Goal: Information Seeking & Learning: Check status

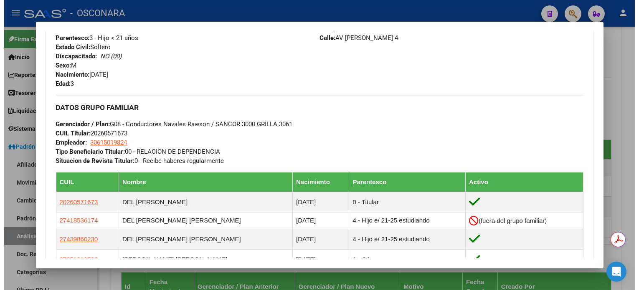
scroll to position [334, 0]
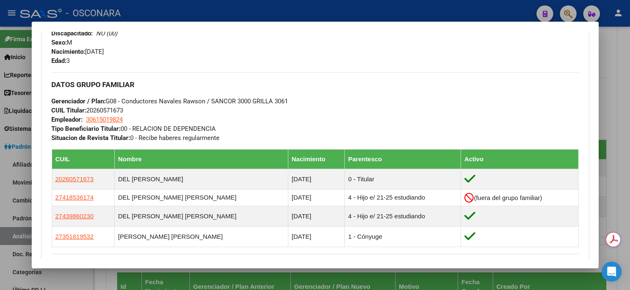
click at [622, 85] on div at bounding box center [315, 145] width 630 height 290
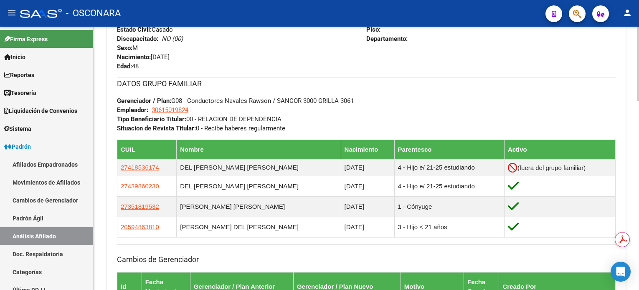
click at [622, 85] on div "Enviar Credencial Digital remove_red_eye Movimientos Sin Certificado Discapacid…" at bounding box center [366, 182] width 518 height 612
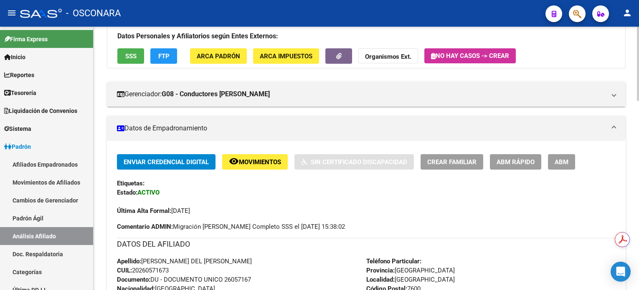
scroll to position [0, 0]
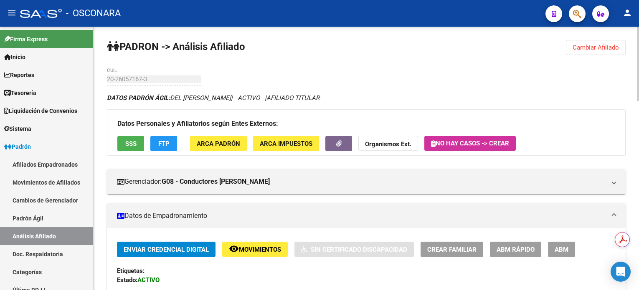
click at [592, 49] on span "Cambiar Afiliado" at bounding box center [595, 48] width 46 height 8
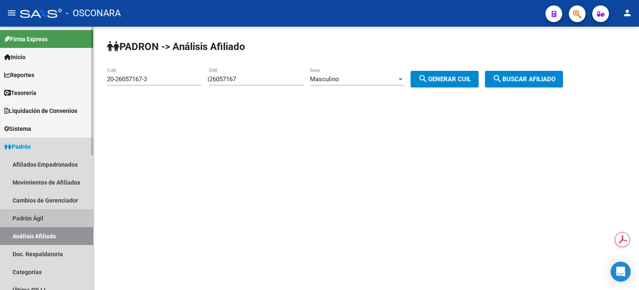
click at [20, 217] on link "Padrón Ágil" at bounding box center [46, 219] width 93 height 18
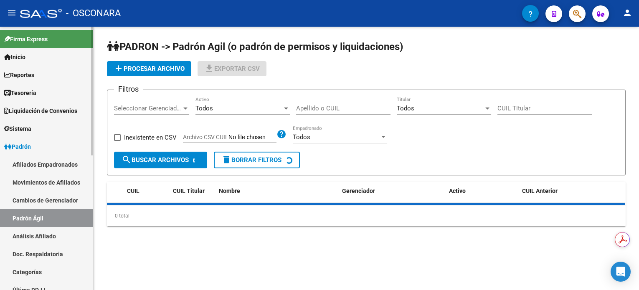
click at [24, 236] on link "Análisis Afiliado" at bounding box center [46, 236] width 93 height 18
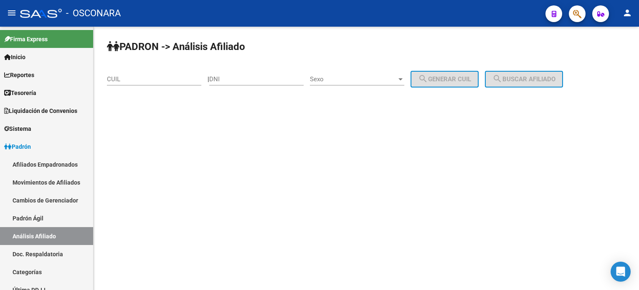
click at [172, 83] on div "CUIL" at bounding box center [154, 77] width 94 height 18
paste input "20-26640285-7"
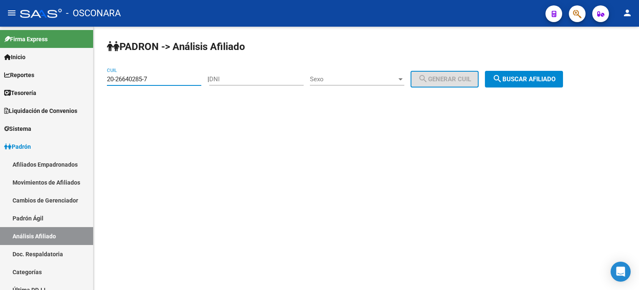
type input "20-26640285-7"
click at [515, 77] on span "search Buscar afiliado" at bounding box center [523, 80] width 63 height 8
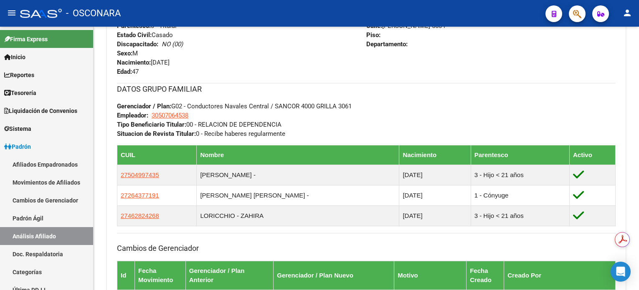
scroll to position [550, 0]
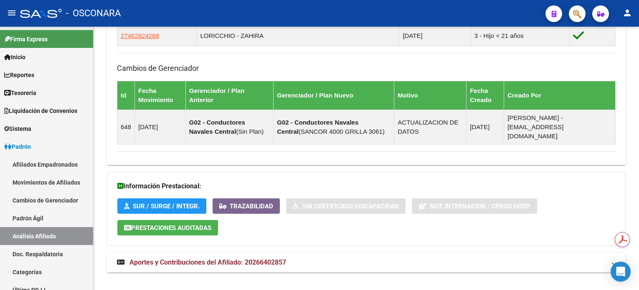
click at [252, 258] on strong "Aportes y Contribuciones del Afiliado: 20266402857" at bounding box center [201, 262] width 169 height 9
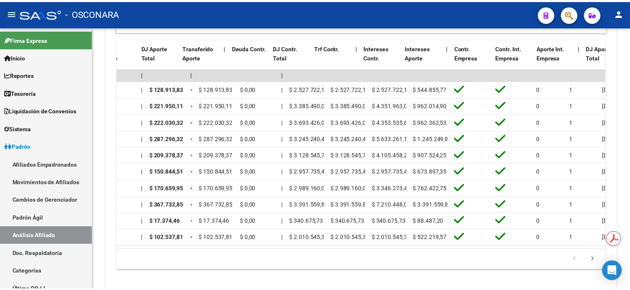
scroll to position [0, 0]
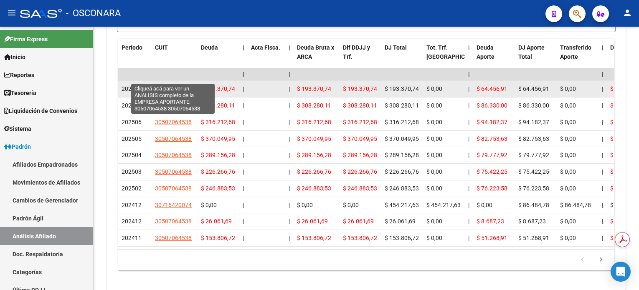
click at [173, 86] on span "30507064538" at bounding box center [173, 89] width 37 height 7
type textarea "30507064538"
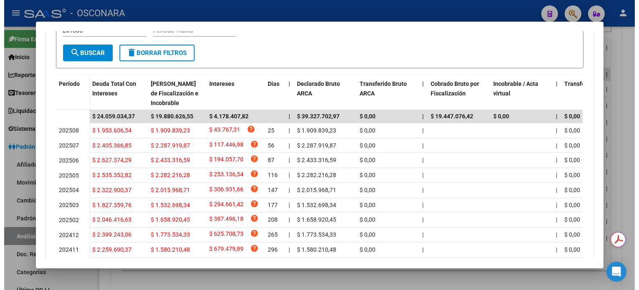
scroll to position [222, 0]
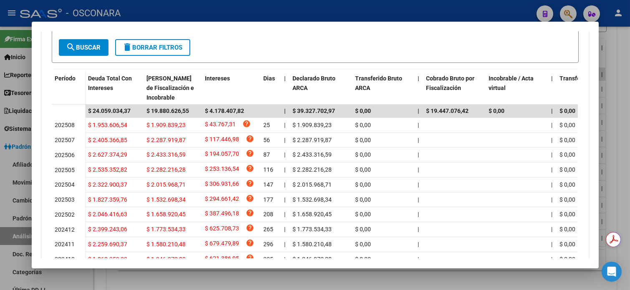
click at [620, 64] on div at bounding box center [315, 145] width 630 height 290
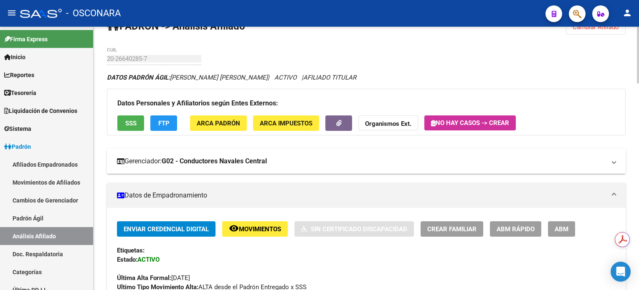
scroll to position [0, 0]
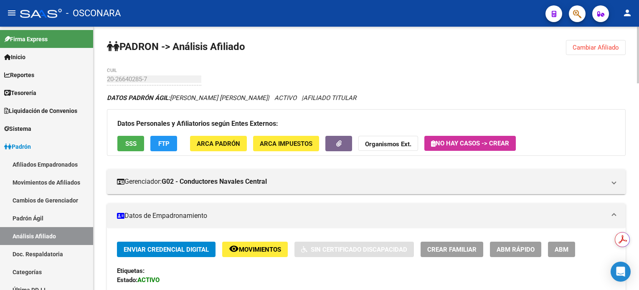
click at [581, 47] on span "Cambiar Afiliado" at bounding box center [595, 48] width 46 height 8
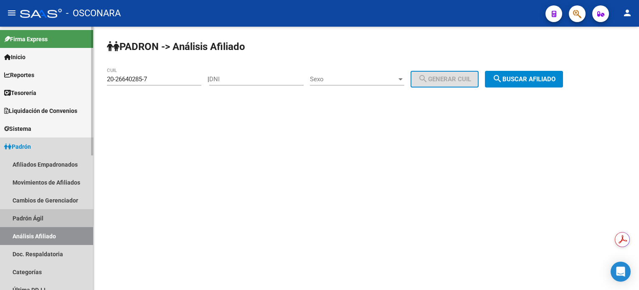
click at [37, 215] on link "Padrón Ágil" at bounding box center [46, 219] width 93 height 18
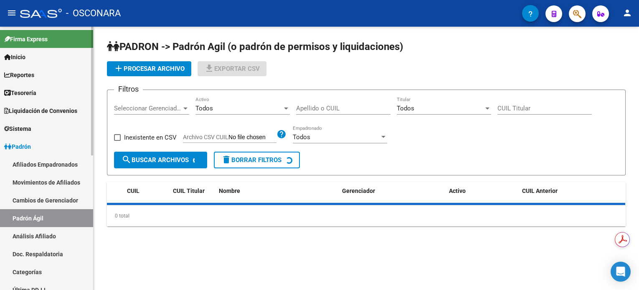
click at [38, 234] on link "Análisis Afiliado" at bounding box center [46, 236] width 93 height 18
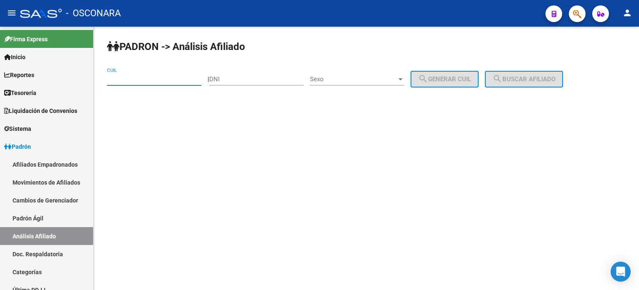
click at [184, 76] on input "CUIL" at bounding box center [154, 80] width 94 height 8
paste input "20-34999518-3"
type input "20-34999518-3"
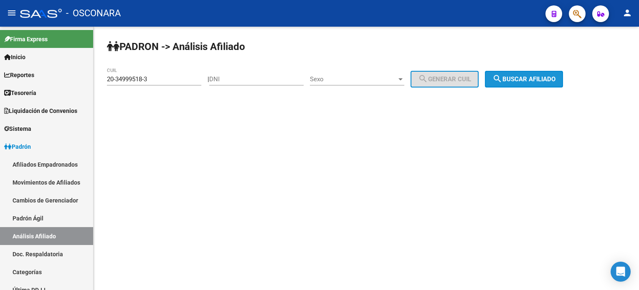
click at [523, 80] on span "search Buscar afiliado" at bounding box center [523, 80] width 63 height 8
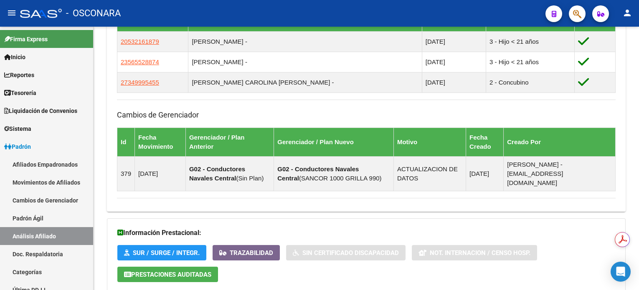
scroll to position [550, 0]
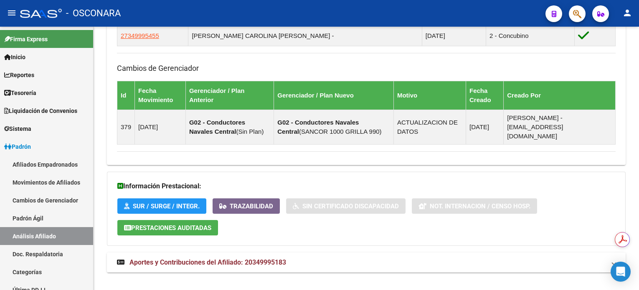
click at [248, 259] on span "Aportes y Contribuciones del Afiliado: 20349995183" at bounding box center [207, 263] width 157 height 8
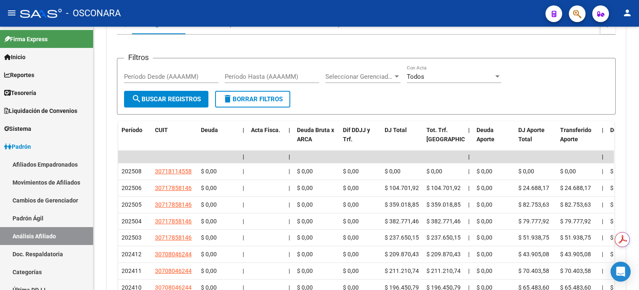
scroll to position [877, 0]
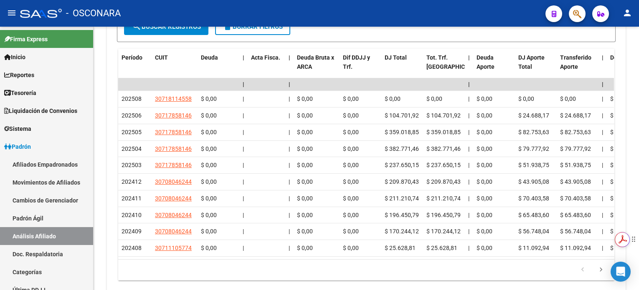
click at [630, 235] on html "menu - OSCONARA person Firma Express Inicio Calendario SSS Instructivos Contact…" at bounding box center [319, 145] width 639 height 290
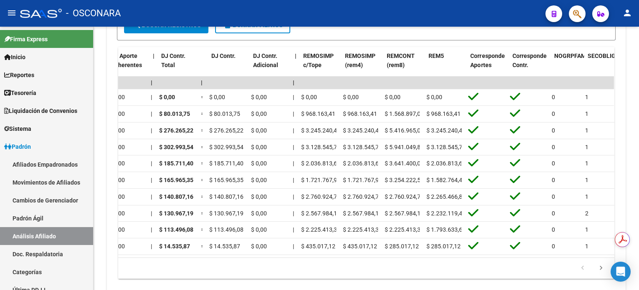
scroll to position [0, 0]
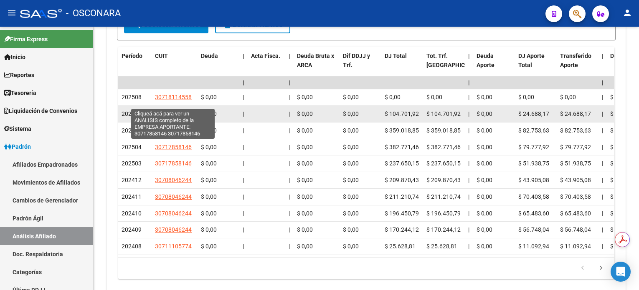
click at [178, 111] on span "30717858146" at bounding box center [173, 114] width 37 height 7
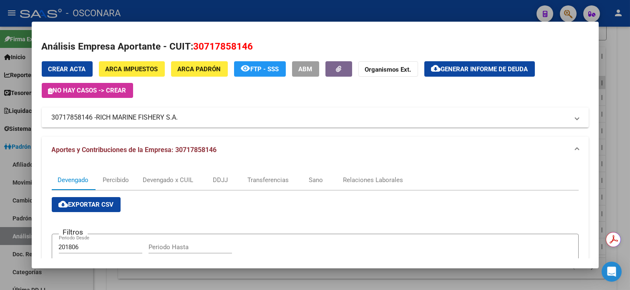
click at [621, 48] on div at bounding box center [315, 145] width 630 height 290
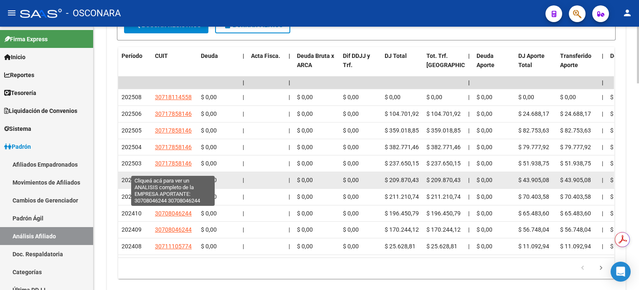
click at [176, 177] on span "30708046244" at bounding box center [173, 180] width 37 height 7
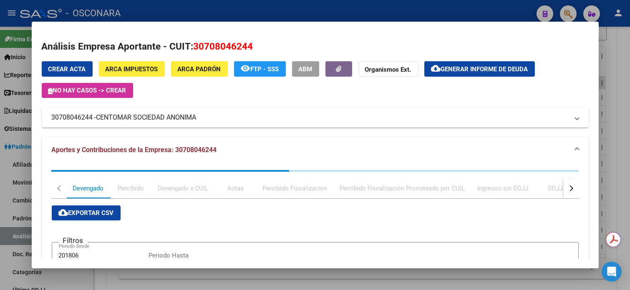
click at [604, 61] on div at bounding box center [315, 145] width 630 height 290
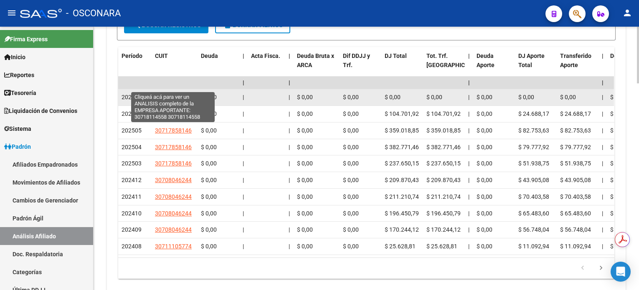
click at [179, 94] on span "30718114558" at bounding box center [173, 97] width 37 height 7
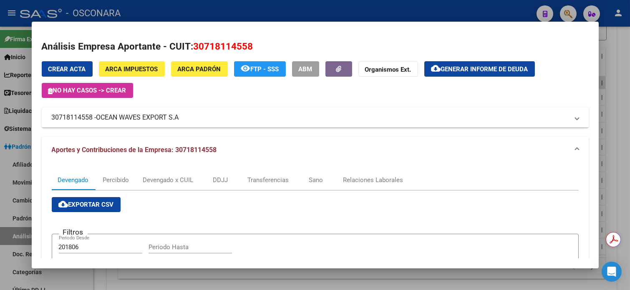
click at [627, 58] on div at bounding box center [315, 145] width 630 height 290
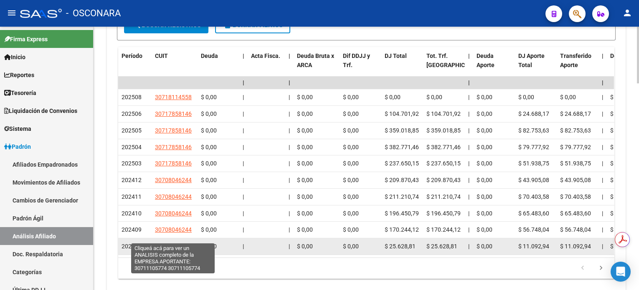
click at [181, 243] on span "30711105774" at bounding box center [173, 246] width 37 height 7
type textarea "30711105774"
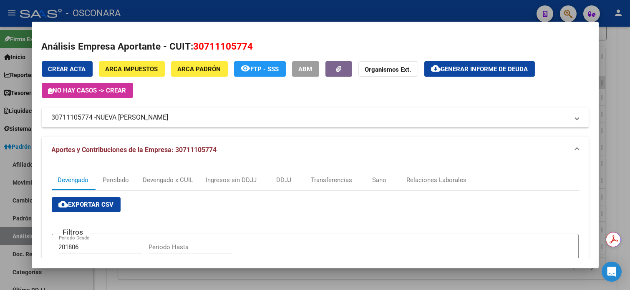
click at [625, 45] on div at bounding box center [315, 145] width 630 height 290
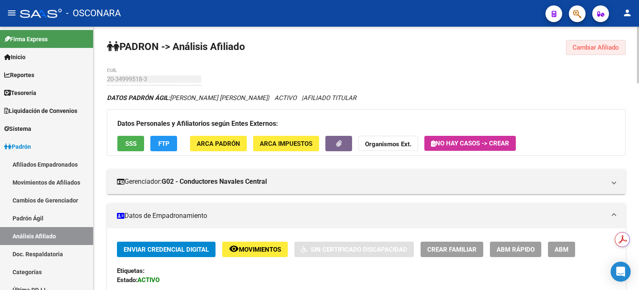
click at [596, 46] on span "Cambiar Afiliado" at bounding box center [595, 48] width 46 height 8
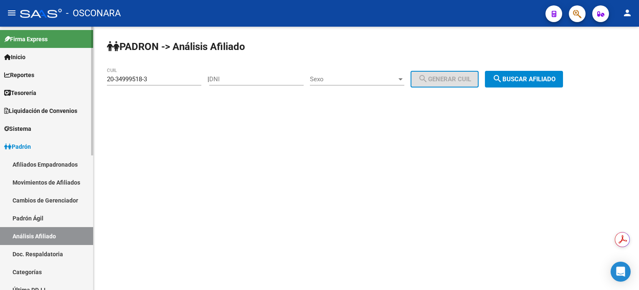
drag, startPoint x: 22, startPoint y: 216, endPoint x: 23, endPoint y: 228, distance: 12.2
click at [22, 216] on link "Padrón Ágil" at bounding box center [46, 219] width 93 height 18
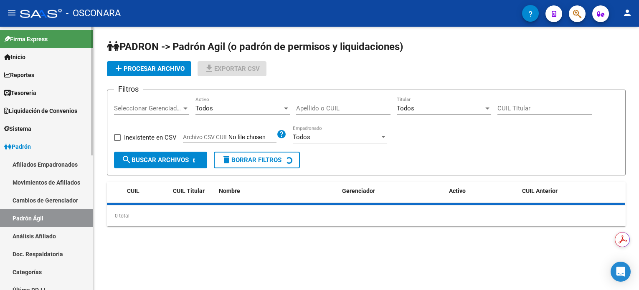
click at [26, 236] on link "Análisis Afiliado" at bounding box center [46, 236] width 93 height 18
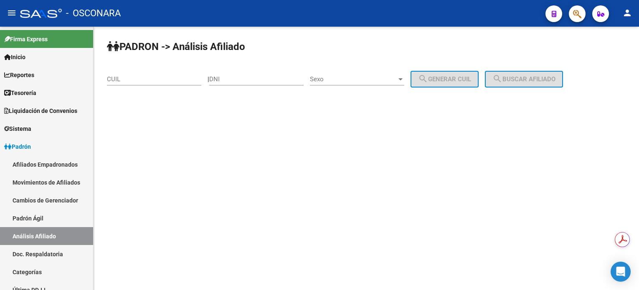
drag, startPoint x: 281, startPoint y: 83, endPoint x: 286, endPoint y: 78, distance: 7.1
click at [281, 82] on div "DNI" at bounding box center [256, 77] width 94 height 18
type input "33001570"
click at [377, 81] on span "Sexo" at bounding box center [353, 80] width 87 height 8
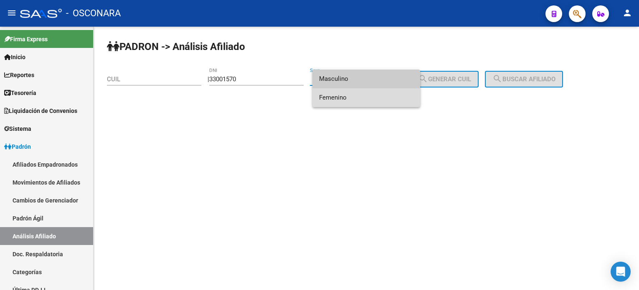
click at [372, 101] on span "Femenino" at bounding box center [366, 97] width 94 height 19
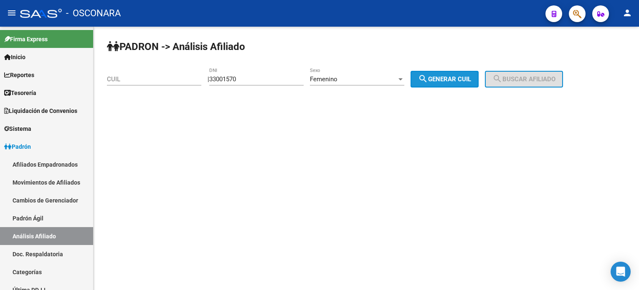
drag, startPoint x: 439, startPoint y: 77, endPoint x: 515, endPoint y: 86, distance: 76.6
click at [440, 77] on span "search Generar CUIL" at bounding box center [444, 80] width 53 height 8
type input "27-33001570-0"
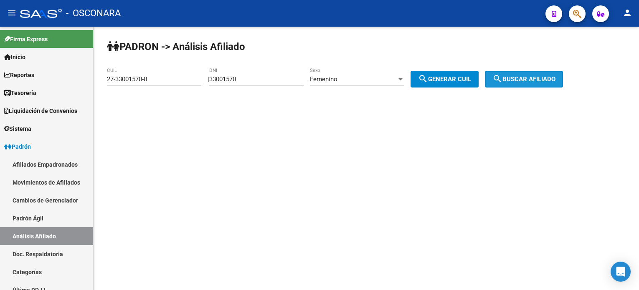
click at [517, 86] on button "search Buscar afiliado" at bounding box center [524, 79] width 78 height 17
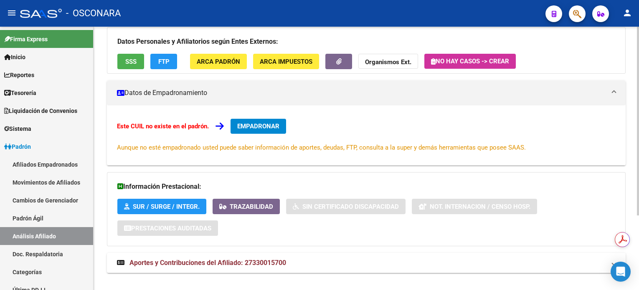
scroll to position [105, 0]
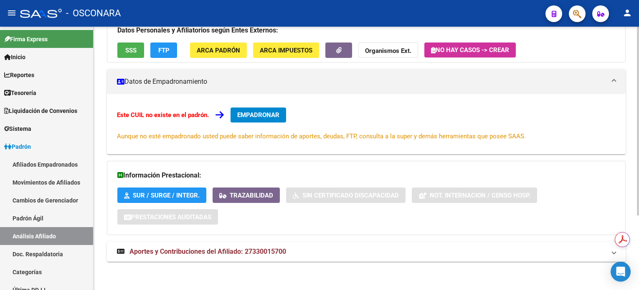
drag, startPoint x: 245, startPoint y: 250, endPoint x: 286, endPoint y: 251, distance: 41.3
click at [286, 251] on mat-panel-title "Aportes y Contribuciones del Afiliado: 27330015700" at bounding box center [361, 251] width 488 height 9
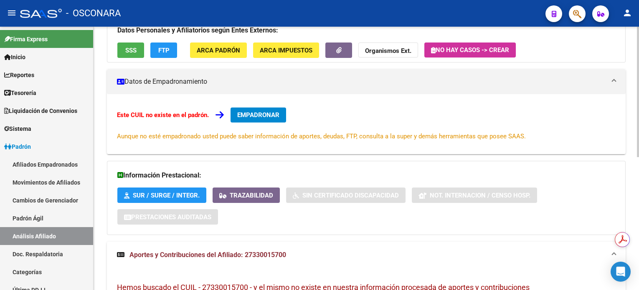
copy span "27330015700"
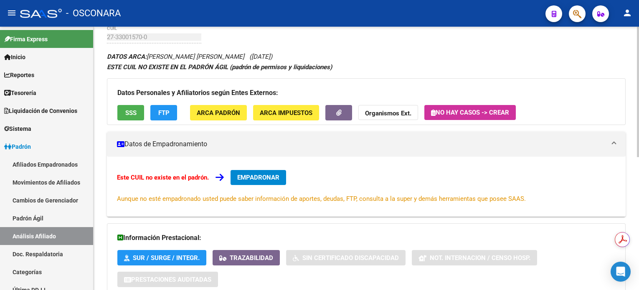
scroll to position [0, 0]
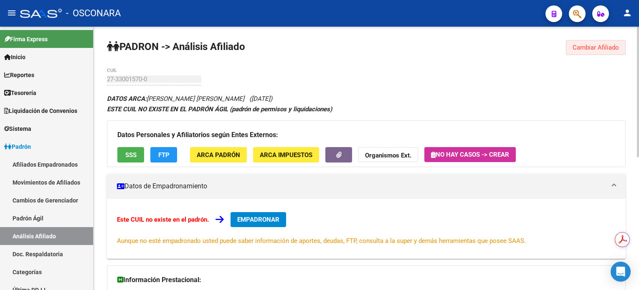
click at [586, 51] on button "Cambiar Afiliado" at bounding box center [596, 47] width 60 height 15
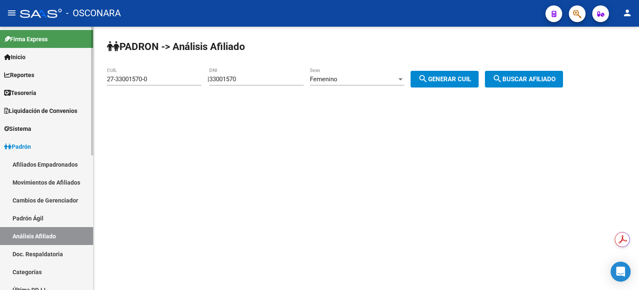
drag, startPoint x: 32, startPoint y: 218, endPoint x: 31, endPoint y: 235, distance: 17.5
click at [31, 217] on link "Padrón Ágil" at bounding box center [46, 219] width 93 height 18
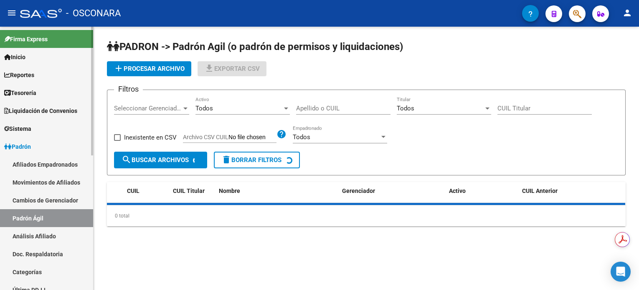
click at [33, 239] on link "Análisis Afiliado" at bounding box center [46, 236] width 93 height 18
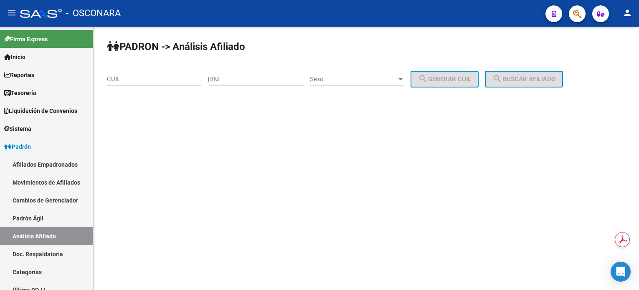
click at [258, 73] on div "DNI" at bounding box center [256, 77] width 94 height 18
type input "35158830"
click at [350, 73] on div "Sexo Sexo" at bounding box center [357, 77] width 94 height 18
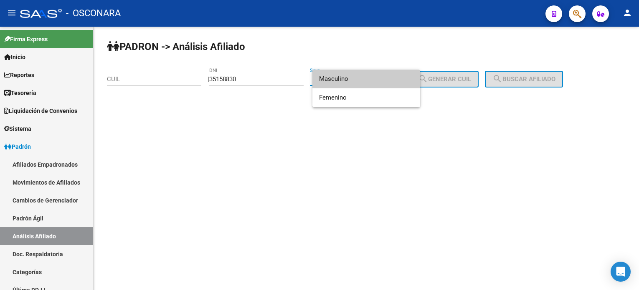
click at [358, 81] on span "Masculino" at bounding box center [366, 79] width 94 height 19
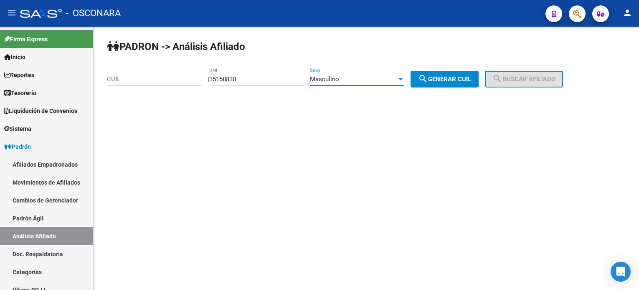
drag, startPoint x: 453, startPoint y: 81, endPoint x: 482, endPoint y: 80, distance: 29.6
click at [453, 81] on span "search Generar CUIL" at bounding box center [444, 80] width 53 height 8
type input "20-35158830-7"
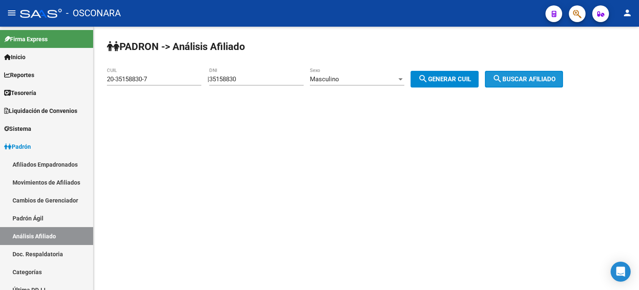
click at [500, 80] on button "search Buscar afiliado" at bounding box center [524, 79] width 78 height 17
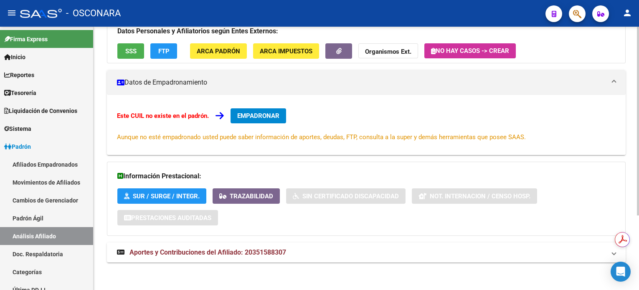
scroll to position [105, 0]
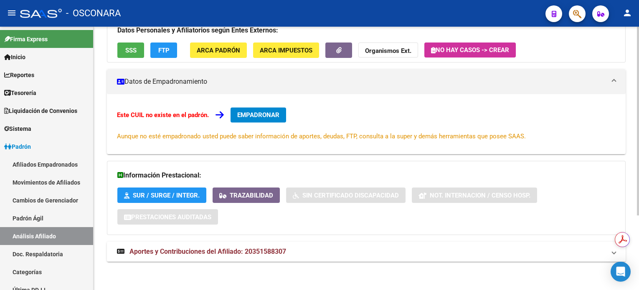
drag, startPoint x: 244, startPoint y: 252, endPoint x: 286, endPoint y: 253, distance: 42.2
click at [286, 253] on mat-panel-title "Aportes y Contribuciones del Afiliado: 20351588307" at bounding box center [361, 251] width 488 height 9
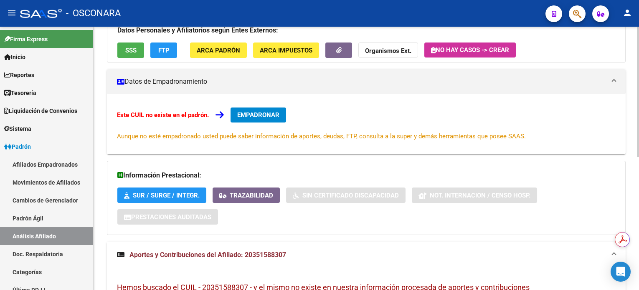
copy span "20351588307"
click at [44, 251] on link "Doc. Respaldatoria" at bounding box center [46, 254] width 93 height 18
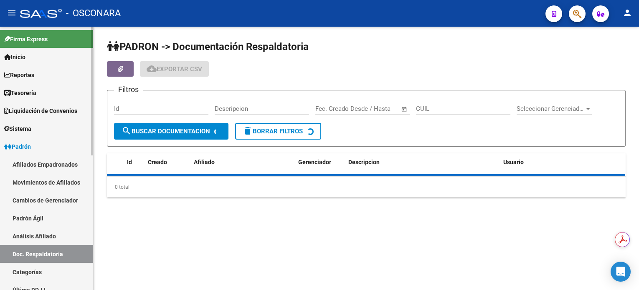
click at [43, 240] on link "Análisis Afiliado" at bounding box center [46, 236] width 93 height 18
